Goal: Task Accomplishment & Management: Use online tool/utility

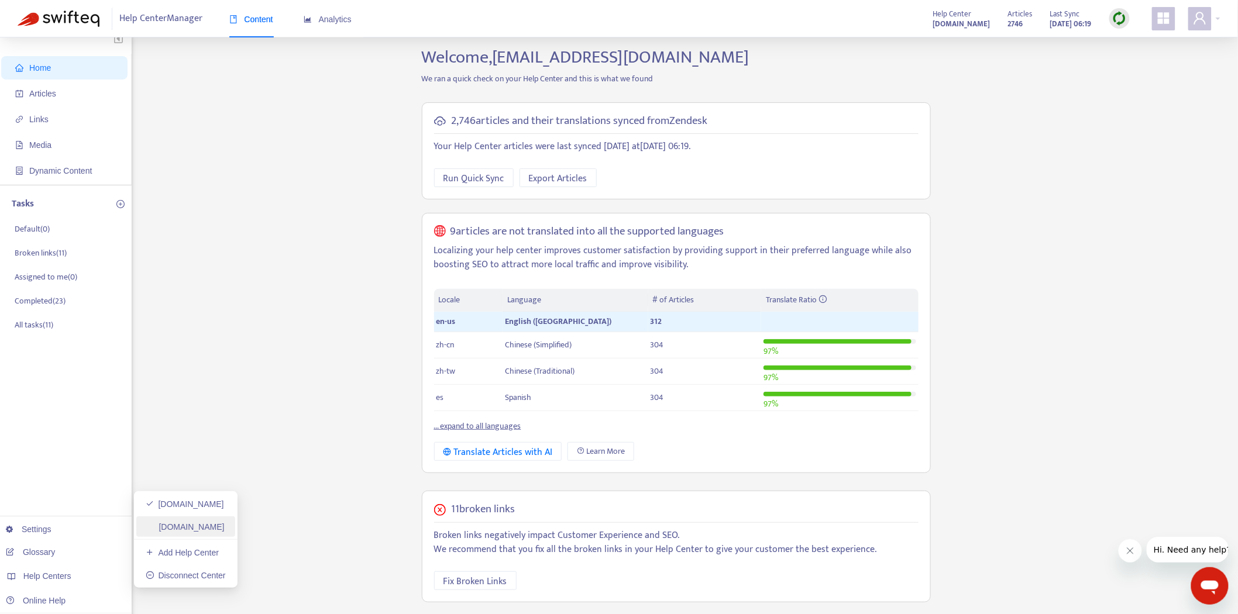
click at [190, 532] on link "[DOMAIN_NAME]" at bounding box center [185, 526] width 79 height 9
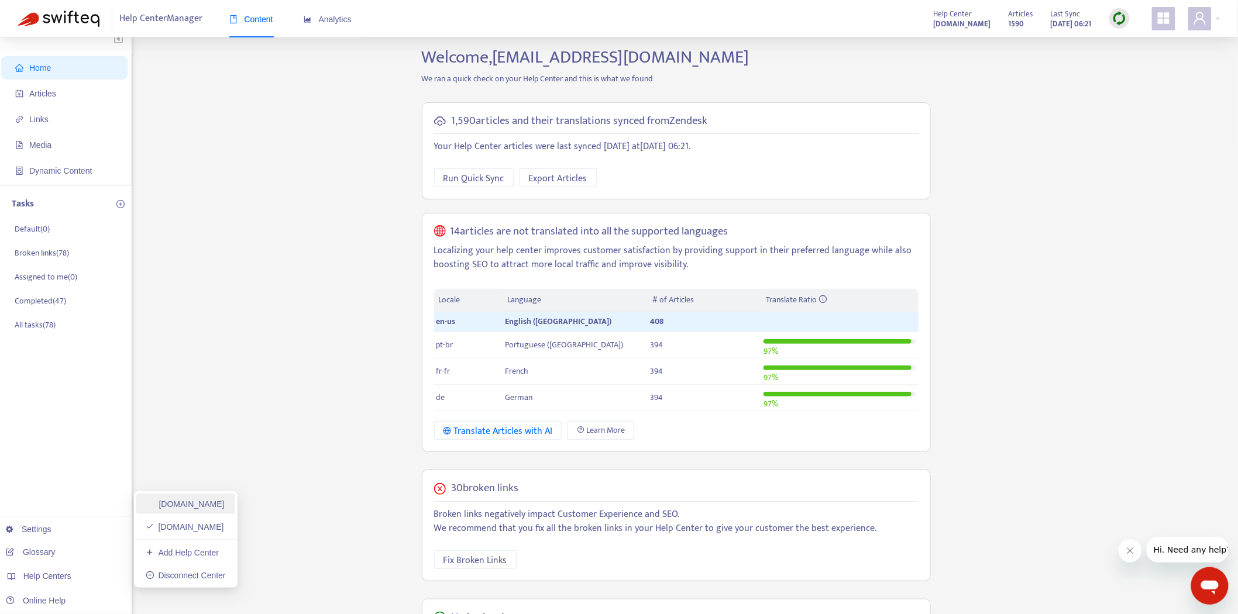
click at [180, 501] on link "[DOMAIN_NAME]" at bounding box center [185, 504] width 79 height 9
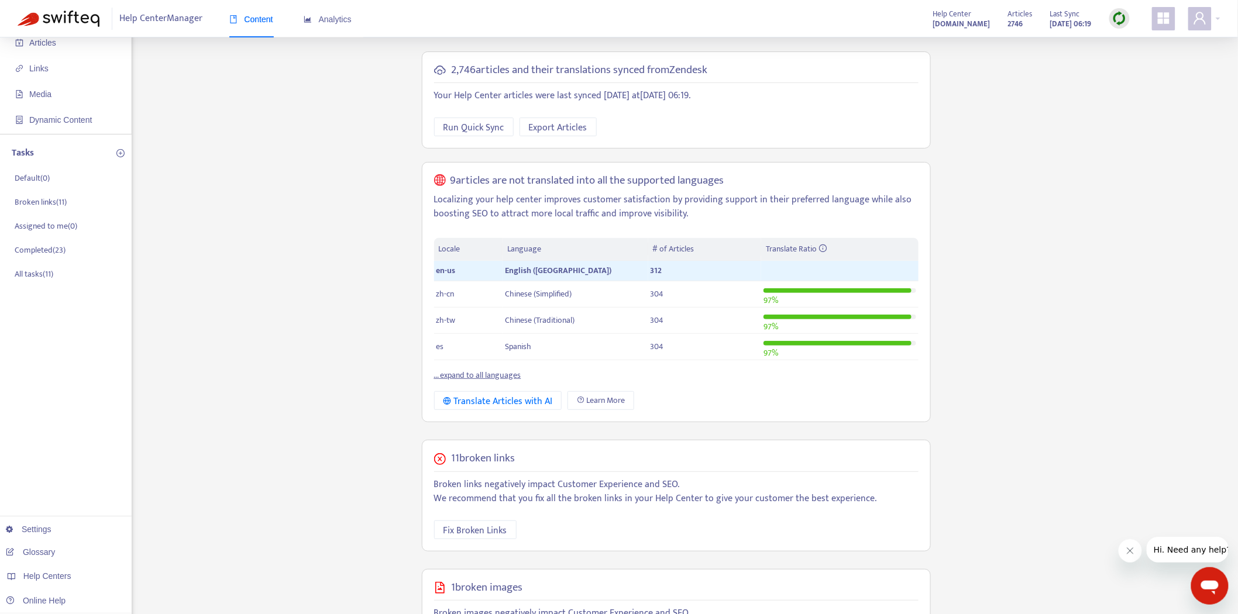
scroll to position [130, 0]
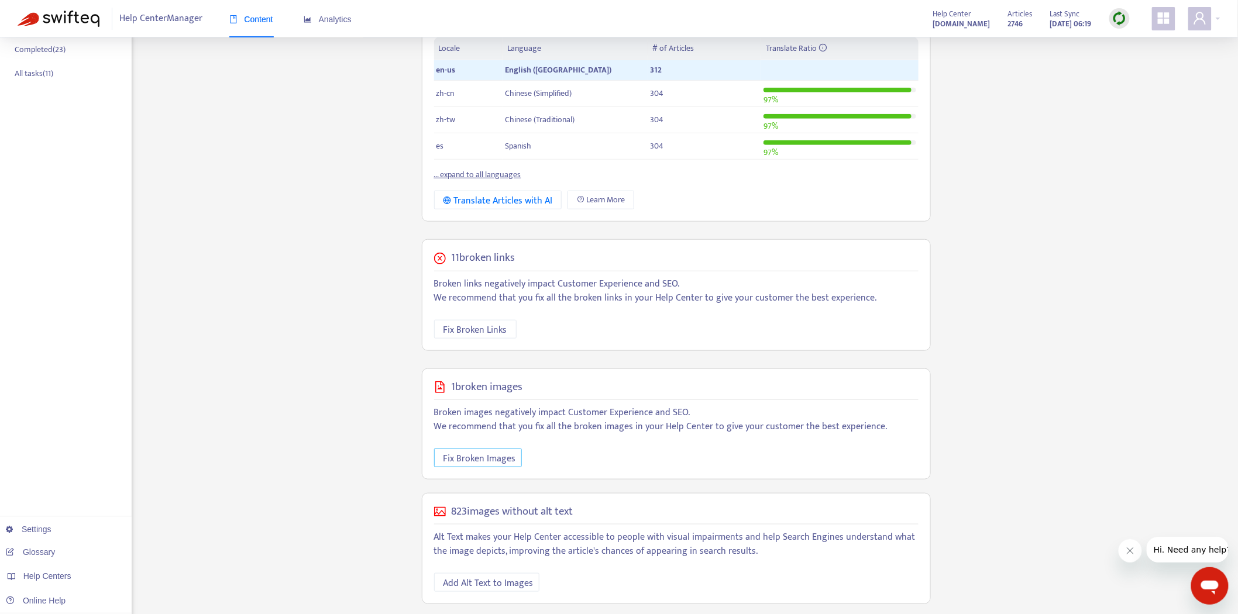
click at [472, 461] on span "Fix Broken Images" at bounding box center [479, 459] width 73 height 15
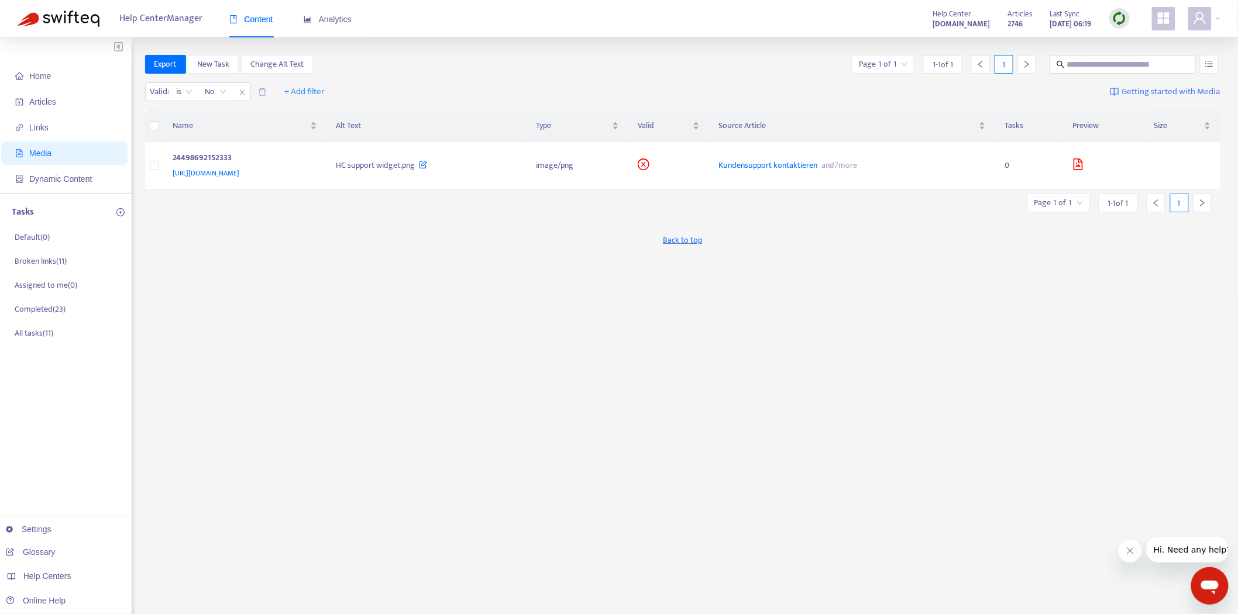
click at [686, 534] on div "Export New Task Change Alt Text Page 1 of 1 1 - 1 of 1 1 Valid : is No + Add fi…" at bounding box center [683, 397] width 1076 height 684
click at [240, 170] on span "[URL][DOMAIN_NAME]" at bounding box center [206, 173] width 67 height 12
click at [858, 159] on span "and 7 more" at bounding box center [837, 165] width 40 height 13
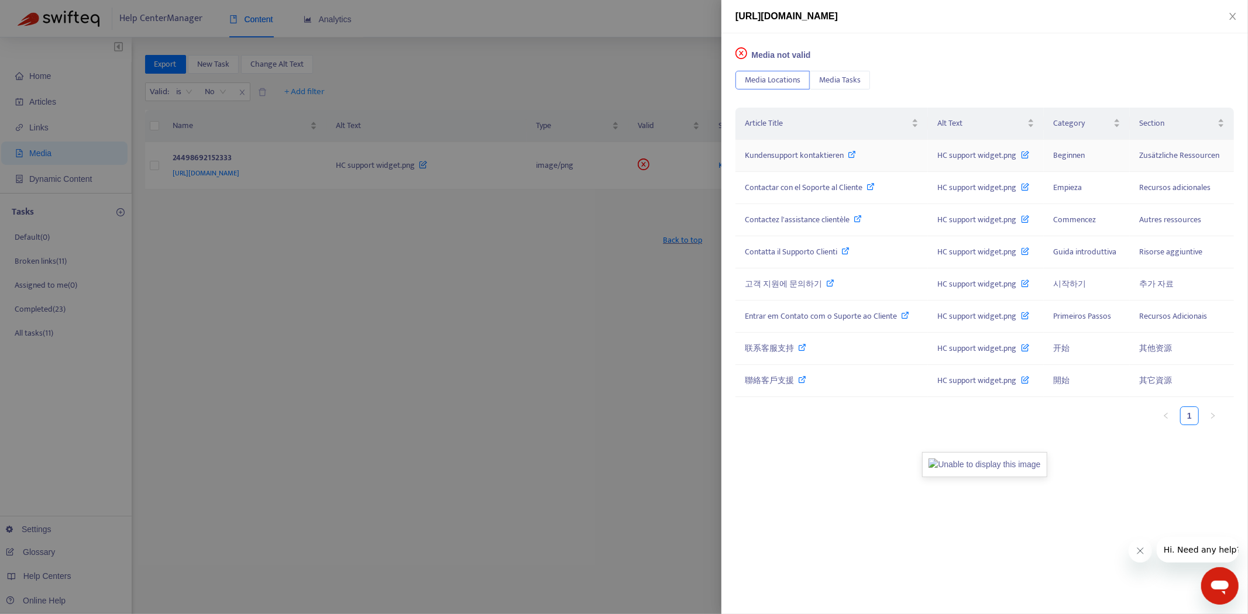
click at [855, 152] on icon at bounding box center [852, 154] width 8 height 8
click at [541, 217] on div at bounding box center [624, 307] width 1248 height 614
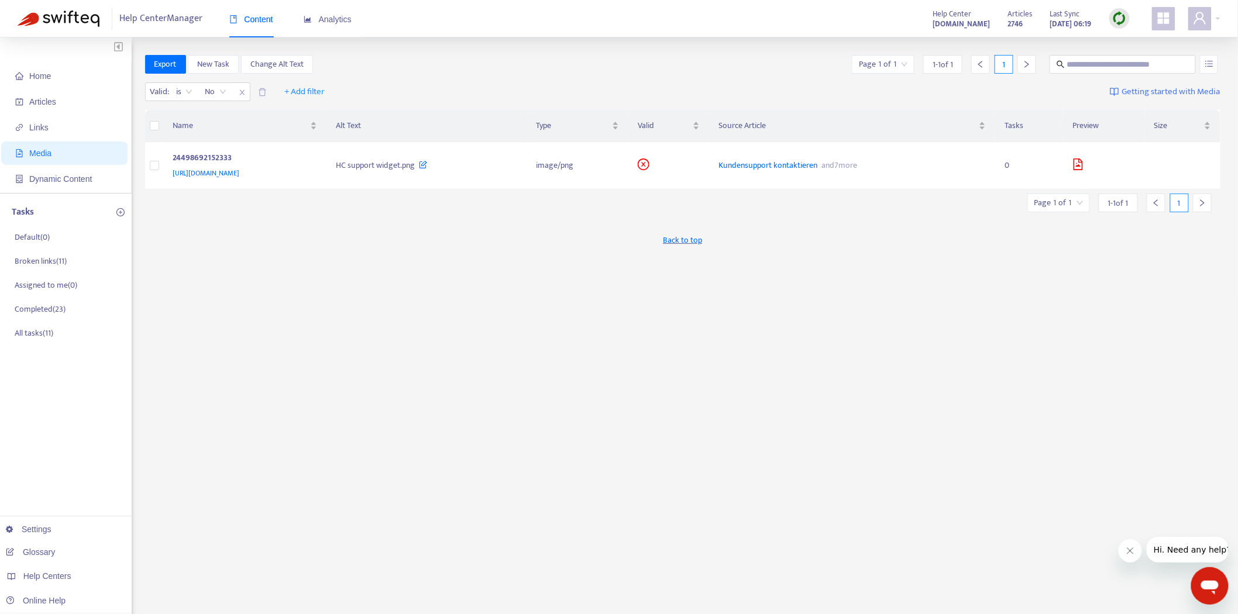
click at [56, 63] on ul "Home Articles Links Media Dynamic Content" at bounding box center [66, 127] width 132 height 131
click at [56, 75] on span "Home" at bounding box center [66, 75] width 103 height 23
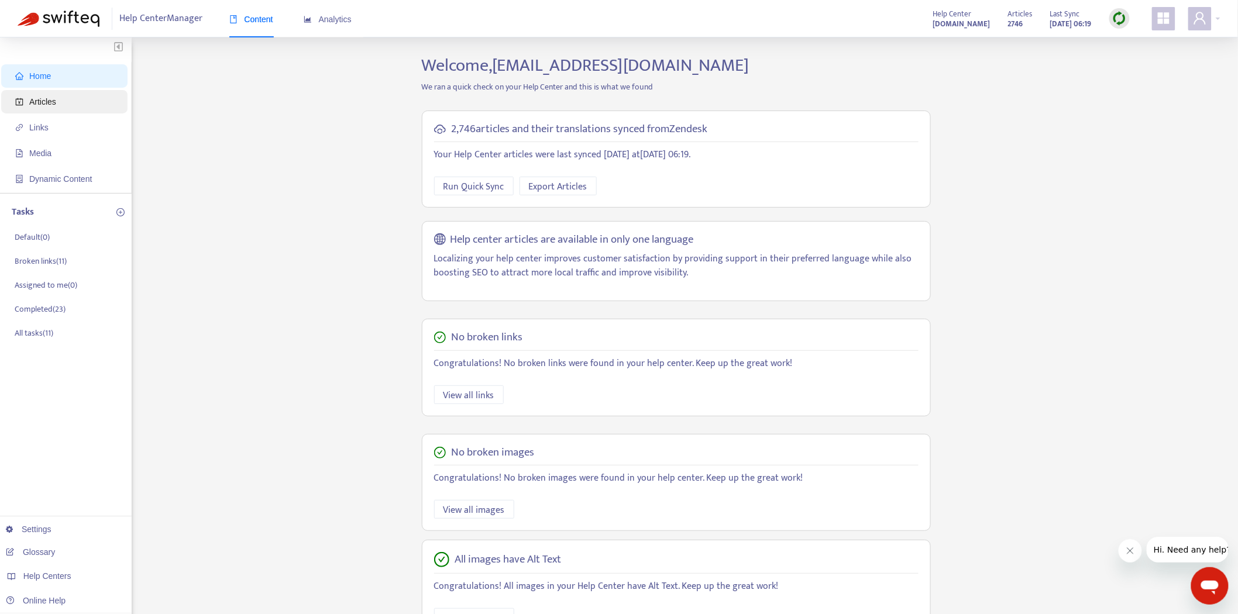
click at [54, 97] on span "Articles" at bounding box center [42, 101] width 27 height 9
